Goal: Task Accomplishment & Management: Manage account settings

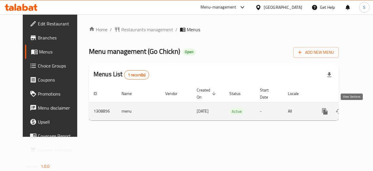
click at [364, 114] on icon "enhanced table" at bounding box center [367, 111] width 7 height 7
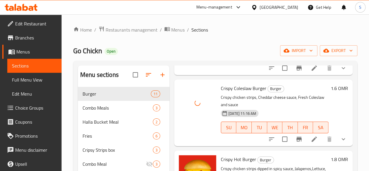
scroll to position [148, 0]
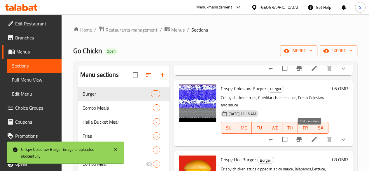
click at [312, 137] on icon at bounding box center [314, 139] width 5 height 5
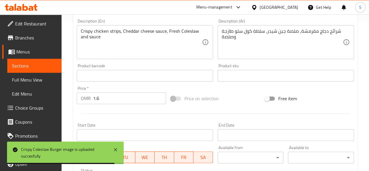
scroll to position [149, 0]
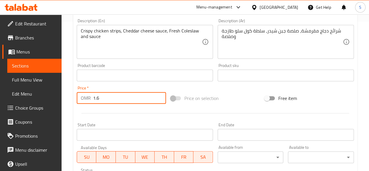
drag, startPoint x: 124, startPoint y: 98, endPoint x: 55, endPoint y: 94, distance: 68.4
click at [55, 94] on div "Edit Restaurant Branches Menus Sections Full Menu View Edit Menu Choice Groups …" at bounding box center [184, 85] width 369 height 440
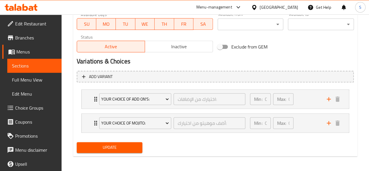
scroll to position [283, 0]
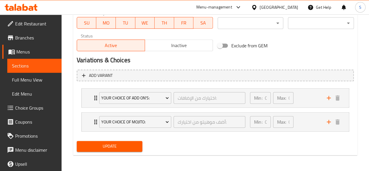
type input "2.6"
click at [102, 144] on span "Update" at bounding box center [109, 145] width 57 height 7
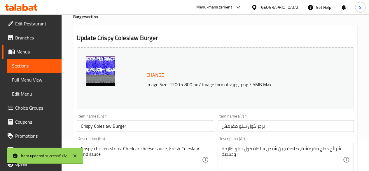
scroll to position [0, 0]
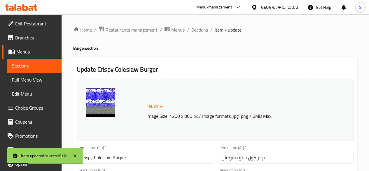
click at [174, 32] on span "Menus" at bounding box center [177, 29] width 13 height 7
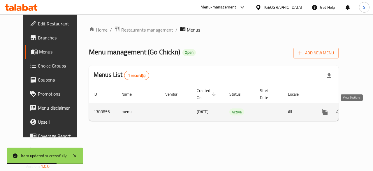
click at [364, 109] on icon "enhanced table" at bounding box center [367, 111] width 7 height 7
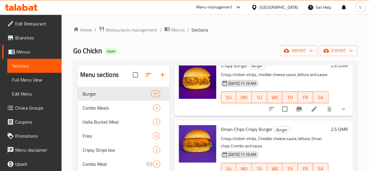
scroll to position [12, 0]
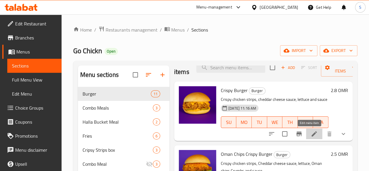
click at [311, 132] on icon at bounding box center [314, 133] width 7 height 7
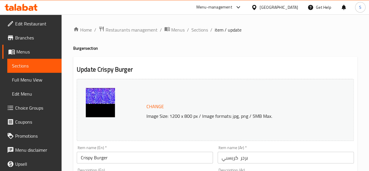
scroll to position [23, 0]
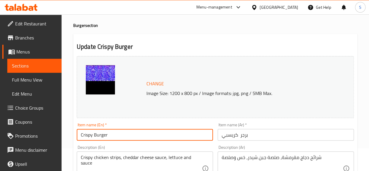
click at [79, 135] on input "Crispy Burger" at bounding box center [145, 135] width 136 height 12
drag, startPoint x: 123, startPoint y: 135, endPoint x: 30, endPoint y: 134, distance: 92.2
type input "Go Crispy Burger"
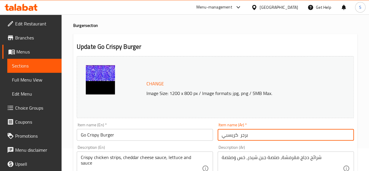
drag, startPoint x: 260, startPoint y: 139, endPoint x: 132, endPoint y: 133, distance: 128.2
paste input "جو"
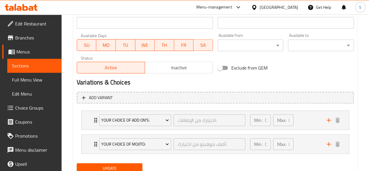
scroll to position [283, 0]
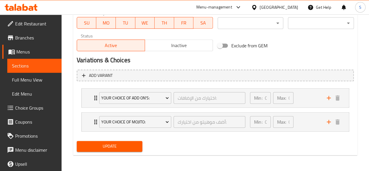
type input "برجر [PERSON_NAME]"
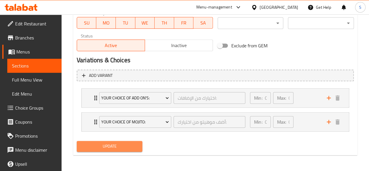
click at [90, 144] on span "Update" at bounding box center [109, 145] width 57 height 7
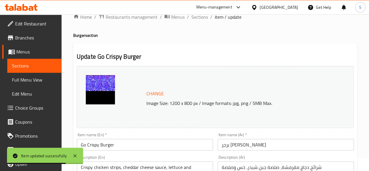
scroll to position [10, 0]
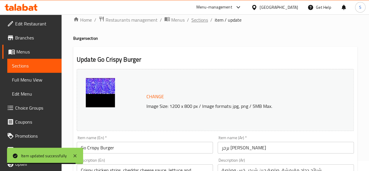
click at [195, 19] on span "Sections" at bounding box center [199, 19] width 17 height 7
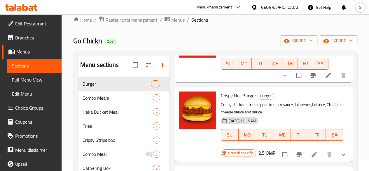
scroll to position [274, 0]
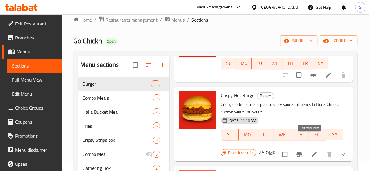
click at [311, 151] on icon at bounding box center [314, 154] width 7 height 7
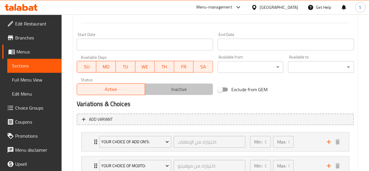
click at [158, 88] on span "Inactive" at bounding box center [178, 89] width 63 height 8
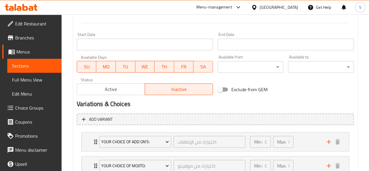
scroll to position [283, 0]
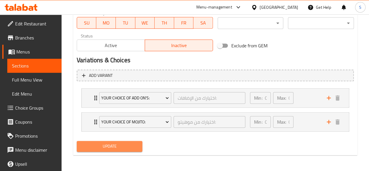
click at [110, 144] on span "Update" at bounding box center [109, 145] width 57 height 7
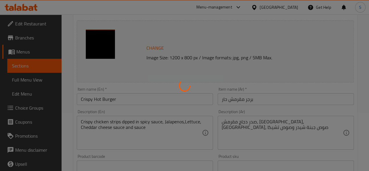
scroll to position [0, 0]
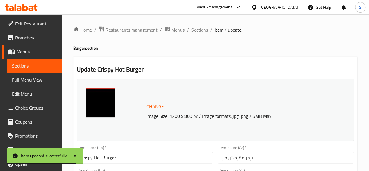
click at [196, 32] on span "Sections" at bounding box center [199, 29] width 17 height 7
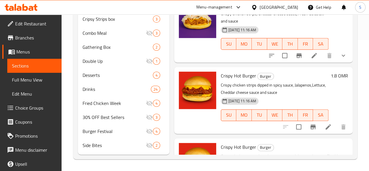
scroll to position [100, 0]
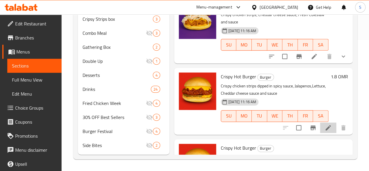
click at [320, 122] on li at bounding box center [328, 127] width 16 height 11
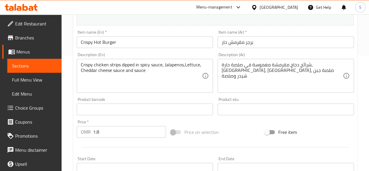
scroll to position [116, 0]
drag, startPoint x: 108, startPoint y: 127, endPoint x: 60, endPoint y: 131, distance: 48.0
click at [60, 131] on div "Edit Restaurant Branches Menus Sections Full Menu View Edit Menu Choice Groups …" at bounding box center [184, 102] width 369 height 406
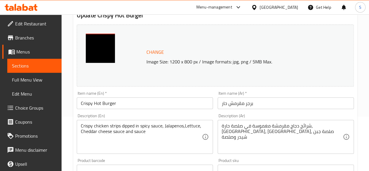
scroll to position [55, 0]
type input "2.8"
click at [101, 105] on input "Crispy Hot Burger" at bounding box center [145, 103] width 136 height 12
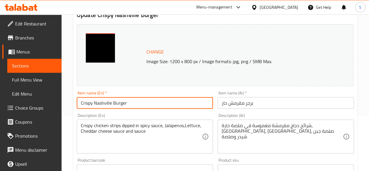
drag, startPoint x: 147, startPoint y: 102, endPoint x: 13, endPoint y: 78, distance: 136.3
click at [13, 78] on div "Edit Restaurant Branches Menus Sections Full Menu View Edit Menu Choice Groups …" at bounding box center [184, 163] width 369 height 406
type input "Crispy Nashville Burger"
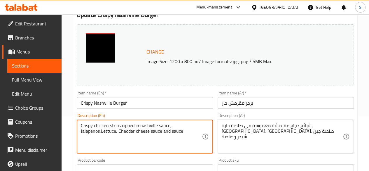
drag, startPoint x: 191, startPoint y: 130, endPoint x: 42, endPoint y: 122, distance: 149.0
click at [42, 122] on div "Edit Restaurant Branches Menus Sections Full Menu View Edit Menu Choice Groups …" at bounding box center [184, 163] width 369 height 406
type textarea "Crispy chicken strips dipped in nashville sauce, Jalapenos,Lettuce, Cheddar che…"
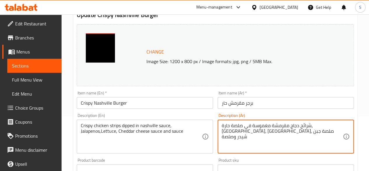
drag, startPoint x: 282, startPoint y: 135, endPoint x: 336, endPoint y: 124, distance: 55.6
paste textarea "ناشفيل"
type textarea "شرائح دجاج مقرمشة مغموسة في صلصة ناشفيل، [GEOGRAPHIC_DATA]، خس، صلصة جبن شيدر و…"
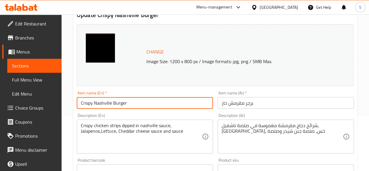
drag, startPoint x: 167, startPoint y: 102, endPoint x: 28, endPoint y: 98, distance: 139.5
click at [28, 98] on div "Edit Restaurant Branches Menus Sections Full Menu View Edit Menu Choice Groups …" at bounding box center [184, 163] width 369 height 406
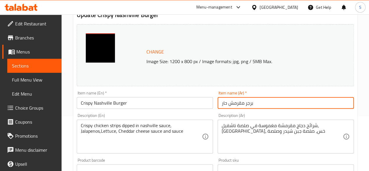
drag, startPoint x: 269, startPoint y: 105, endPoint x: 202, endPoint y: 106, distance: 67.1
click at [202, 106] on div "Change Image Size: 1200 x 800 px / Image formats: jpg, png / 5MB Max. Item name…" at bounding box center [215, 152] width 282 height 260
paste input "اشفيل المقرمش"
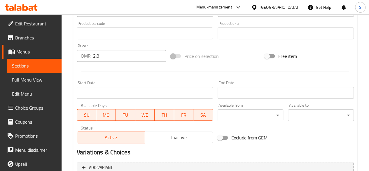
scroll to position [250, 0]
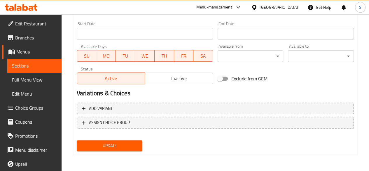
type input "برجر ناشفيل المقرمش"
click at [115, 142] on span "Update" at bounding box center [109, 145] width 57 height 7
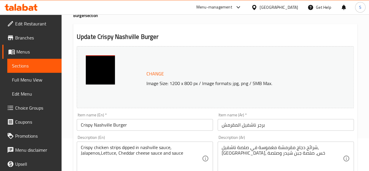
scroll to position [0, 0]
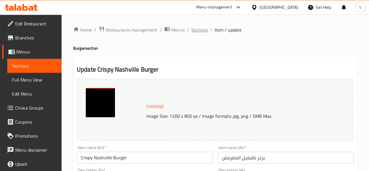
click at [196, 29] on span "Sections" at bounding box center [199, 29] width 17 height 7
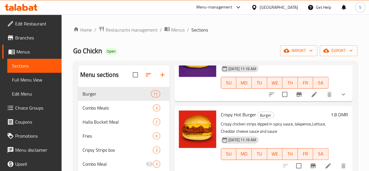
scroll to position [194, 0]
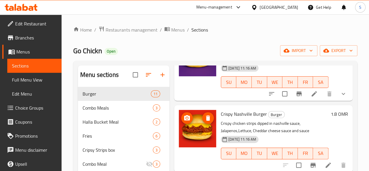
click at [204, 114] on icon "delete image" at bounding box center [207, 117] width 7 height 7
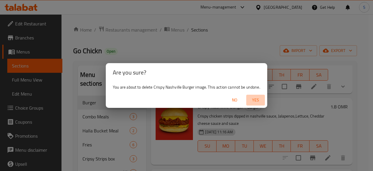
click at [251, 100] on span "Yes" at bounding box center [256, 99] width 14 height 7
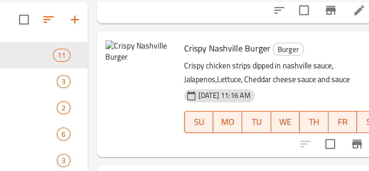
scroll to position [218, 0]
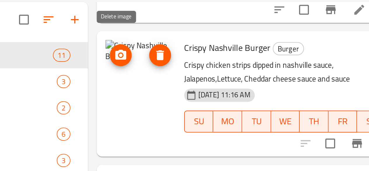
click at [206, 91] on icon "delete image" at bounding box center [208, 93] width 4 height 5
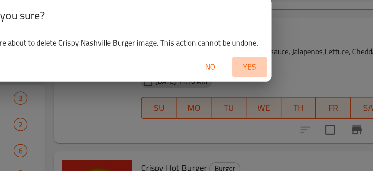
click at [258, 100] on span "Yes" at bounding box center [256, 99] width 14 height 7
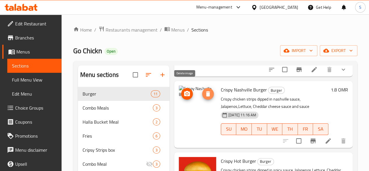
click at [206, 91] on icon "delete image" at bounding box center [208, 93] width 4 height 5
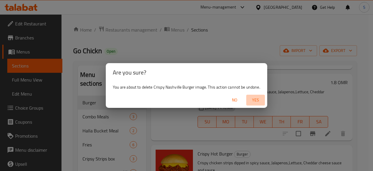
click at [255, 100] on span "Yes" at bounding box center [256, 99] width 14 height 7
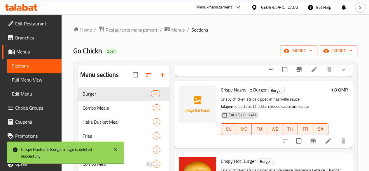
click at [325, 137] on icon at bounding box center [328, 140] width 7 height 7
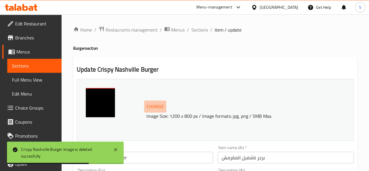
click at [153, 106] on span "Change" at bounding box center [155, 106] width 18 height 8
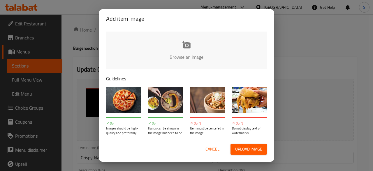
type input "C:\fakepath\ChatGPT Image [DATE], 12_45_22 PM.png"
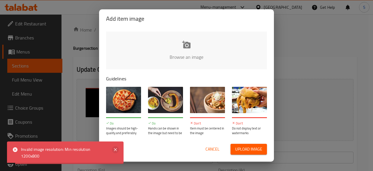
click at [115, 151] on icon at bounding box center [115, 149] width 7 height 7
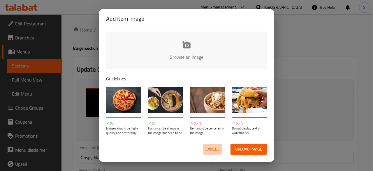
click at [209, 149] on span "Cancel" at bounding box center [213, 148] width 14 height 7
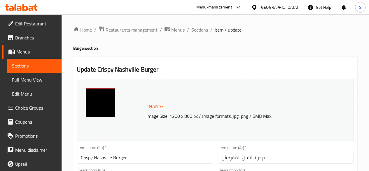
click at [176, 31] on span "Menus" at bounding box center [177, 29] width 13 height 7
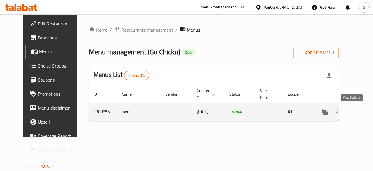
click at [360, 112] on link "enhanced table" at bounding box center [367, 112] width 14 height 14
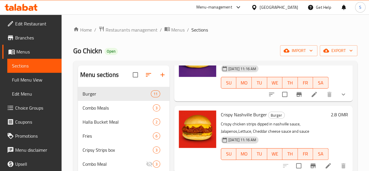
scroll to position [193, 0]
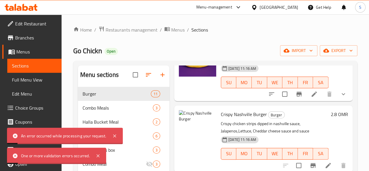
drag, startPoint x: 115, startPoint y: 135, endPoint x: 94, endPoint y: 155, distance: 28.5
click at [94, 155] on div "One or more validation errors occurred. An error occurred while processing your…" at bounding box center [65, 145] width 116 height 36
click at [96, 155] on icon at bounding box center [98, 155] width 7 height 7
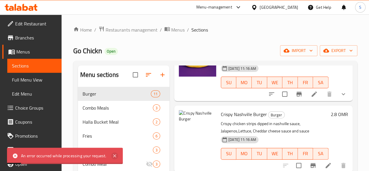
click at [114, 153] on icon at bounding box center [114, 155] width 7 height 7
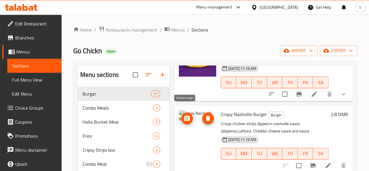
click at [204, 115] on icon "delete image" at bounding box center [207, 118] width 7 height 7
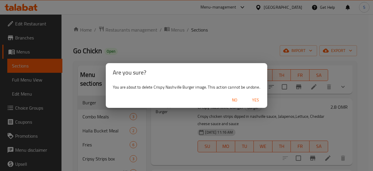
click at [255, 101] on span "Yes" at bounding box center [256, 99] width 14 height 7
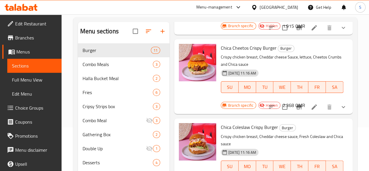
scroll to position [42, 0]
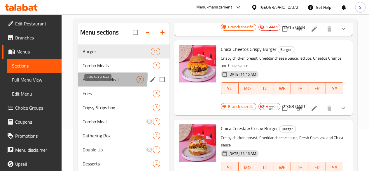
click at [92, 83] on span "Halla Bucket Meal" at bounding box center [110, 79] width 54 height 7
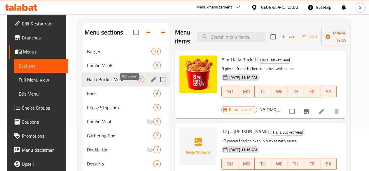
click at [151, 82] on icon "edit" at bounding box center [153, 79] width 5 height 5
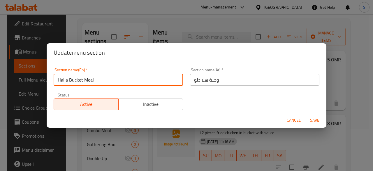
drag, startPoint x: 67, startPoint y: 81, endPoint x: 28, endPoint y: 80, distance: 38.8
click at [28, 80] on div "Update menu section Section name(En)   * Halla Bucket Meal Section name(En) * S…" at bounding box center [186, 85] width 373 height 171
type input "Go Bucket Meal"
drag, startPoint x: 113, startPoint y: 79, endPoint x: 0, endPoint y: 70, distance: 113.8
click at [0, 70] on div "Update menu section Section name(En)   * Go Bucket Meal Section name(En) * Sect…" at bounding box center [186, 85] width 373 height 171
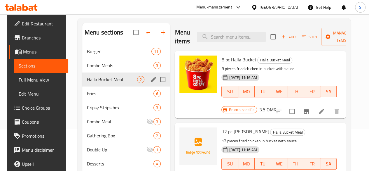
click at [124, 86] on div "Halla Bucket Meal 2" at bounding box center [126, 79] width 88 height 14
click at [150, 83] on icon "edit" at bounding box center [153, 79] width 7 height 7
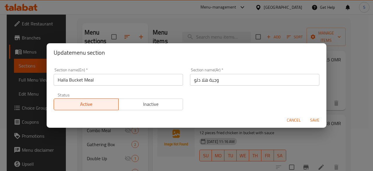
drag, startPoint x: 221, startPoint y: 79, endPoint x: 148, endPoint y: 76, distance: 72.4
click at [148, 76] on div "Section name(En)   * Halla Bucket Meal Section name(En) * Section name(Ar)   * …" at bounding box center [186, 88] width 273 height 49
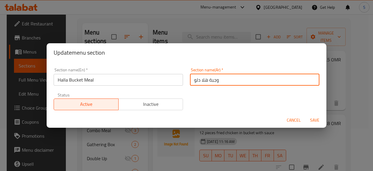
paste input "دلو ج"
type input "وجبة دلو جو"
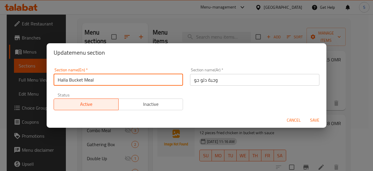
drag, startPoint x: 67, startPoint y: 79, endPoint x: 35, endPoint y: 79, distance: 32.4
click at [35, 79] on div "Update menu section Section name(En)   * Halla Bucket Meal Section name(En) * S…" at bounding box center [186, 85] width 373 height 171
type input "Go Bucket Meal"
click at [309, 118] on span "Save" at bounding box center [315, 119] width 14 height 7
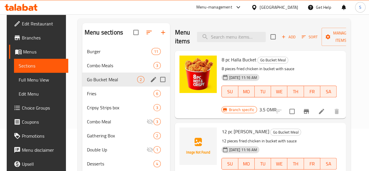
scroll to position [59, 0]
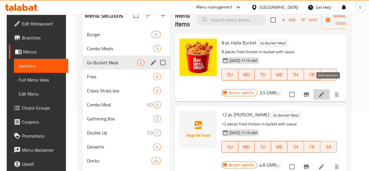
click at [325, 91] on icon at bounding box center [321, 94] width 7 height 7
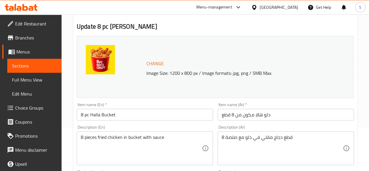
scroll to position [43, 0]
click at [99, 115] on input "8 pc Halla Bucket" at bounding box center [145, 114] width 136 height 12
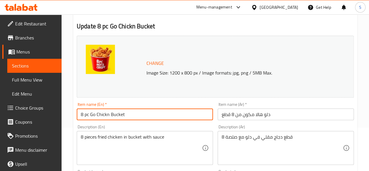
drag, startPoint x: 137, startPoint y: 112, endPoint x: 16, endPoint y: 106, distance: 120.9
click at [16, 106] on div "Edit Restaurant Branches Menus Sections Full Menu View Edit Menu Choice Groups …" at bounding box center [184, 174] width 369 height 406
type input "8 pc Go Chickn Bucket"
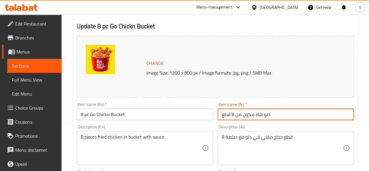
drag, startPoint x: 282, startPoint y: 116, endPoint x: 183, endPoint y: 113, distance: 99.2
click at [183, 113] on div "Change Image Size: 1200 x 800 px / Image formats: jpg, png / 5MB Max. Item name…" at bounding box center [215, 163] width 282 height 260
paste input "دجاج جو"
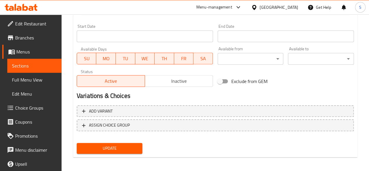
scroll to position [250, 0]
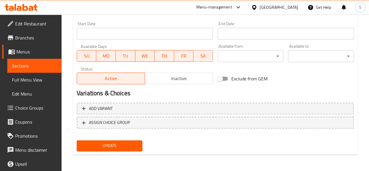
type input "دلو دجاج جو 8 قطع"
click at [112, 143] on span "Update" at bounding box center [109, 145] width 57 height 7
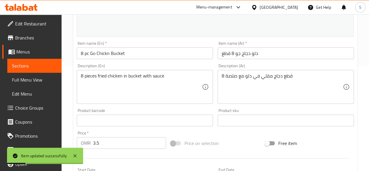
scroll to position [0, 0]
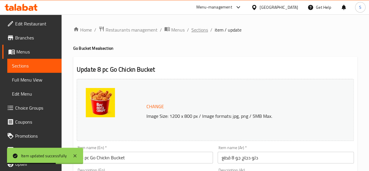
click at [194, 31] on span "Sections" at bounding box center [199, 29] width 17 height 7
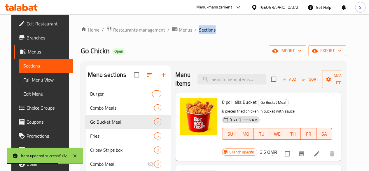
click at [199, 31] on span "Sections" at bounding box center [207, 29] width 17 height 7
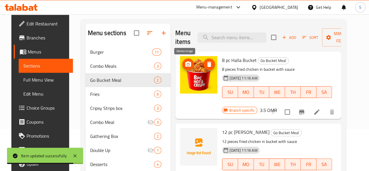
click at [207, 64] on icon "delete image" at bounding box center [209, 64] width 4 height 5
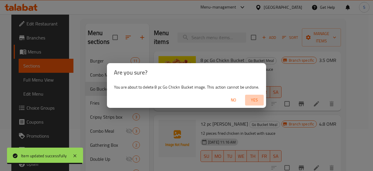
click at [249, 102] on span "Yes" at bounding box center [255, 99] width 14 height 7
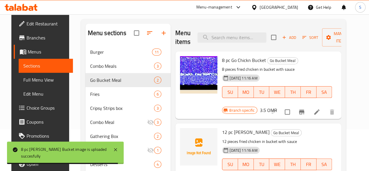
scroll to position [76, 0]
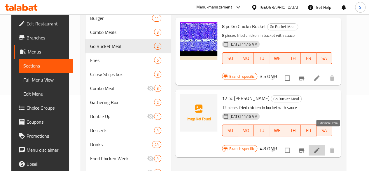
click at [320, 146] on icon at bounding box center [316, 149] width 7 height 7
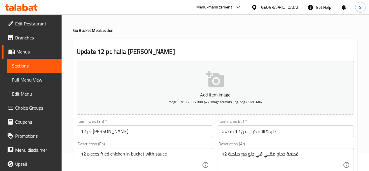
scroll to position [19, 0]
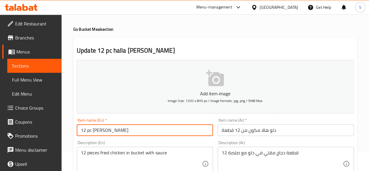
drag, startPoint x: 101, startPoint y: 128, endPoint x: 81, endPoint y: 129, distance: 20.7
click at [81, 129] on input "12 pc [PERSON_NAME]" at bounding box center [145, 130] width 136 height 12
drag, startPoint x: 130, startPoint y: 132, endPoint x: 34, endPoint y: 117, distance: 97.1
click at [99, 130] on input "12 pc Go Bucket" at bounding box center [145, 130] width 136 height 12
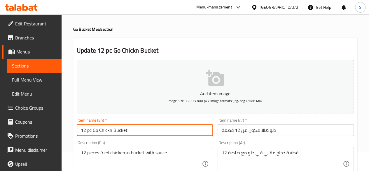
drag, startPoint x: 143, startPoint y: 126, endPoint x: 36, endPoint y: 128, distance: 107.1
type input "12 pc Go Chickn Bucket"
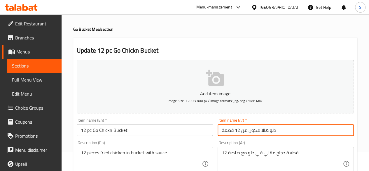
drag, startPoint x: 280, startPoint y: 126, endPoint x: 209, endPoint y: 120, distance: 71.4
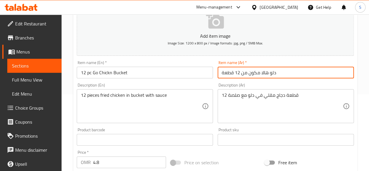
scroll to position [92, 0]
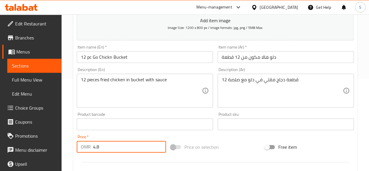
click at [127, 145] on input "4.8" at bounding box center [129, 147] width 73 height 12
type input "4"
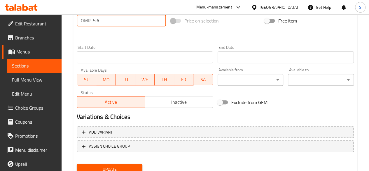
scroll to position [241, 0]
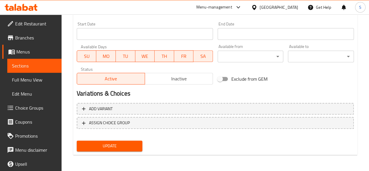
type input "5.6"
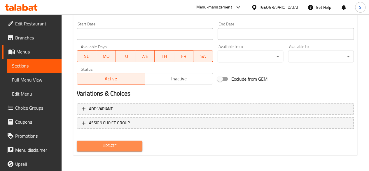
click at [111, 146] on span "Update" at bounding box center [109, 145] width 57 height 7
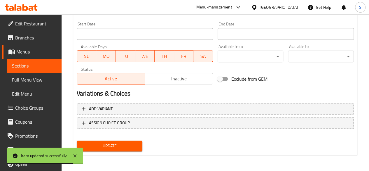
scroll to position [0, 0]
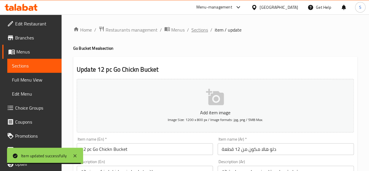
click at [195, 27] on span "Sections" at bounding box center [199, 29] width 17 height 7
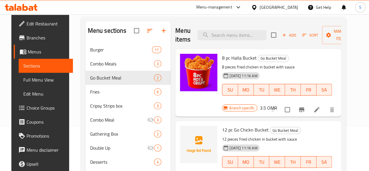
scroll to position [45, 0]
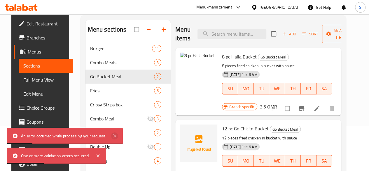
click at [116, 137] on icon at bounding box center [114, 135] width 3 height 3
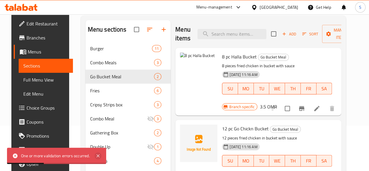
click at [96, 155] on icon at bounding box center [98, 155] width 7 height 7
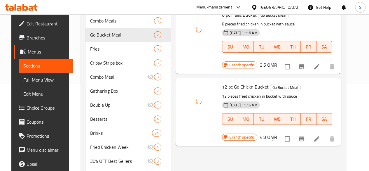
scroll to position [53, 0]
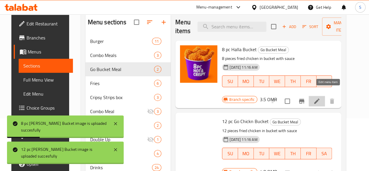
click at [320, 97] on icon at bounding box center [316, 100] width 7 height 7
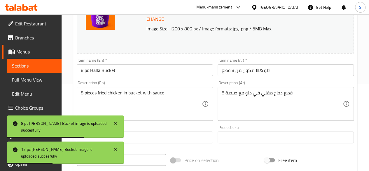
scroll to position [89, 0]
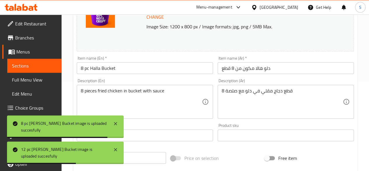
click at [99, 68] on input "8 pc Halla Bucket" at bounding box center [145, 68] width 136 height 12
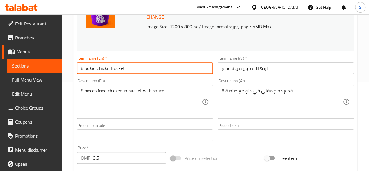
drag, startPoint x: 145, startPoint y: 67, endPoint x: 20, endPoint y: 65, distance: 124.9
click at [20, 65] on div "Edit Restaurant Branches Menus Sections Full Menu View Edit Menu Choice Groups …" at bounding box center [184, 128] width 369 height 406
type input "8 pc Go Chickn Bucket"
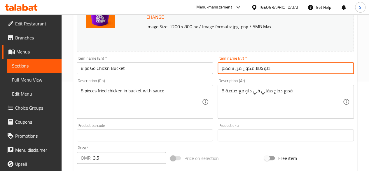
drag, startPoint x: 277, startPoint y: 74, endPoint x: 158, endPoint y: 70, distance: 119.4
click at [158, 70] on div "Change Image Size: 1200 x 800 px / Image formats: jpg, png / 5MB Max. Item name…" at bounding box center [215, 117] width 282 height 260
paste input "دجاج جو"
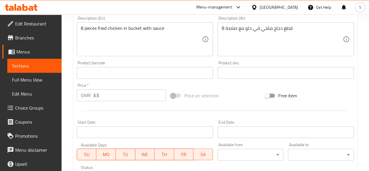
type input "دلو دجاج جو 8 قطع"
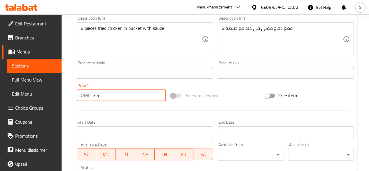
drag, startPoint x: 120, startPoint y: 92, endPoint x: 82, endPoint y: 94, distance: 38.6
click at [82, 94] on div "OMR 3.5 Price *" at bounding box center [121, 95] width 89 height 12
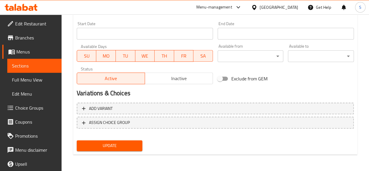
type input "4.6"
click at [108, 140] on button "Update" at bounding box center [110, 145] width 66 height 11
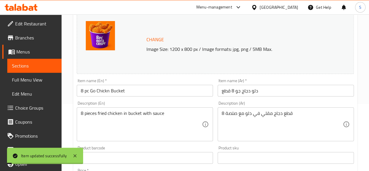
scroll to position [0, 0]
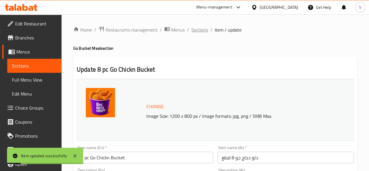
click at [198, 32] on span "Sections" at bounding box center [199, 29] width 17 height 7
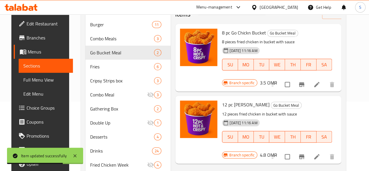
scroll to position [68, 0]
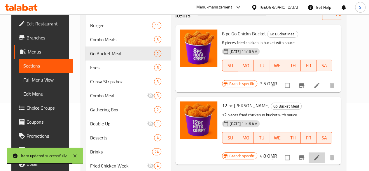
click at [325, 152] on li at bounding box center [317, 157] width 16 height 11
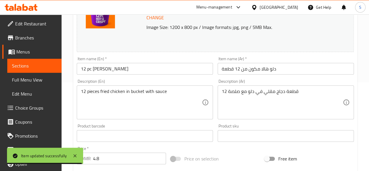
scroll to position [89, 0]
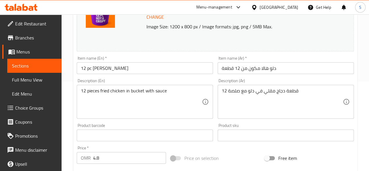
click at [101, 69] on input "12 pc [PERSON_NAME]" at bounding box center [145, 68] width 136 height 12
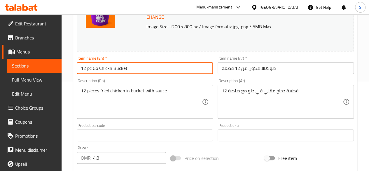
drag, startPoint x: 137, startPoint y: 70, endPoint x: 0, endPoint y: 72, distance: 137.1
click at [0, 72] on div "Edit Restaurant Branches Menus Sections Full Menu View Edit Menu Choice Groups …" at bounding box center [184, 128] width 369 height 406
type input "12 pc Go Chickn Bucket"
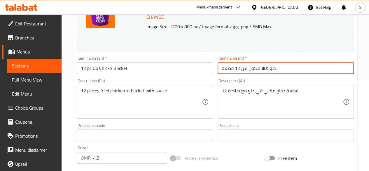
drag, startPoint x: 295, startPoint y: 71, endPoint x: 146, endPoint y: 61, distance: 148.9
click at [146, 61] on div "Change Image Size: 1200 x 800 px / Image formats: jpg, png / 5MB Max. Item name…" at bounding box center [215, 117] width 282 height 260
paste input "دجاج جو"
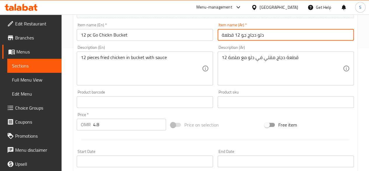
scroll to position [123, 0]
type input "دلو دجاج جو 12 قطعة"
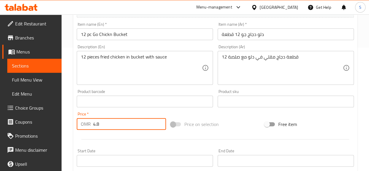
drag, startPoint x: 114, startPoint y: 129, endPoint x: 46, endPoint y: 123, distance: 68.5
click at [46, 123] on div "Edit Restaurant Branches Menus Sections Full Menu View Edit Menu Choice Groups …" at bounding box center [184, 94] width 369 height 406
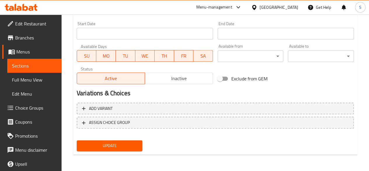
type input "5.6"
click at [92, 145] on span "Update" at bounding box center [109, 145] width 57 height 7
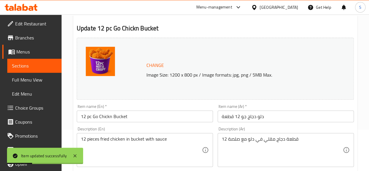
scroll to position [0, 0]
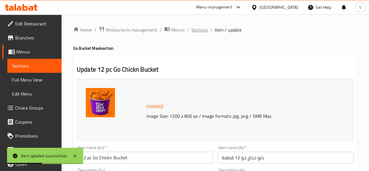
click at [199, 32] on span "Sections" at bounding box center [199, 29] width 17 height 7
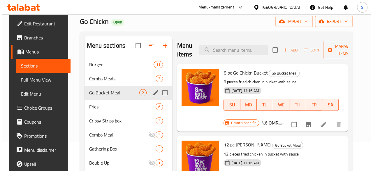
scroll to position [29, 0]
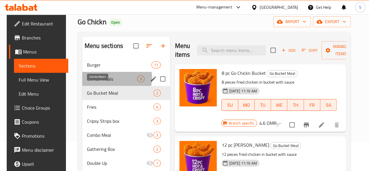
click at [102, 82] on span "Combo Meals" at bounding box center [112, 78] width 50 height 7
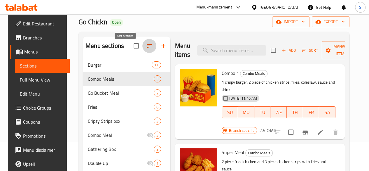
click at [147, 48] on icon "button" at bounding box center [149, 46] width 5 height 4
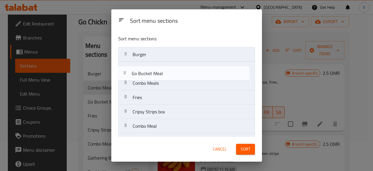
drag, startPoint x: 147, startPoint y: 82, endPoint x: 146, endPoint y: 67, distance: 14.6
click at [146, 67] on nav "Burger Combo Meals Go Bucket Meal Fries Cripsy Strips box Combo Meal Gathering …" at bounding box center [186, 147] width 137 height 201
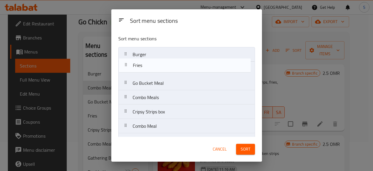
drag, startPoint x: 150, startPoint y: 102, endPoint x: 151, endPoint y: 68, distance: 33.9
click at [151, 68] on nav "Burger Go Bucket Meal Combo Meals Fries Cripsy Strips box Combo Meal Gathering …" at bounding box center [186, 147] width 137 height 201
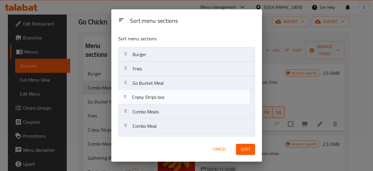
scroll to position [0, 0]
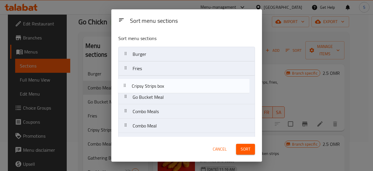
drag, startPoint x: 162, startPoint y: 114, endPoint x: 161, endPoint y: 87, distance: 26.8
click at [161, 87] on nav "Burger Fries Go Bucket Meal Combo Meals Cripsy Strips box Combo Meal Gathering …" at bounding box center [186, 147] width 137 height 201
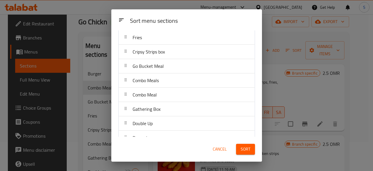
scroll to position [32, 0]
click at [175, 109] on div "Gathering Box" at bounding box center [187, 108] width 132 height 14
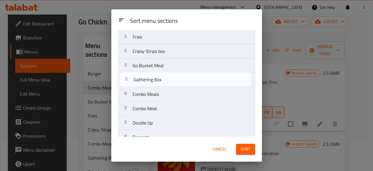
drag, startPoint x: 175, startPoint y: 109, endPoint x: 176, endPoint y: 80, distance: 29.5
click at [176, 80] on nav "Burger Fries Cripsy Strips box Go Bucket Meal Combo Meals Combo Meal Gathering …" at bounding box center [186, 115] width 137 height 201
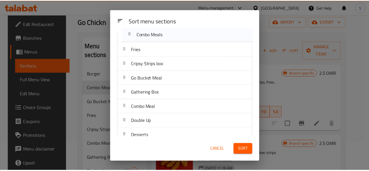
scroll to position [0, 0]
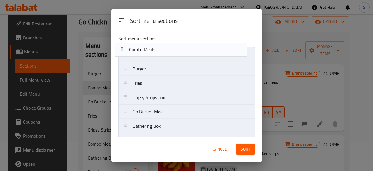
drag, startPoint x: 171, startPoint y: 96, endPoint x: 169, endPoint y: 45, distance: 50.8
click at [169, 45] on div "Sort menu sections Burger Fries Cripsy Strips box Go Bucket Meal Gathering Box …" at bounding box center [186, 83] width 151 height 106
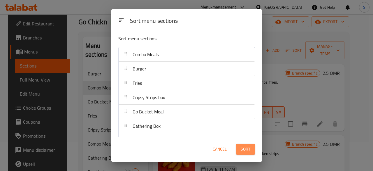
click at [253, 153] on button "Sort" at bounding box center [245, 149] width 19 height 11
